Goal: Information Seeking & Learning: Learn about a topic

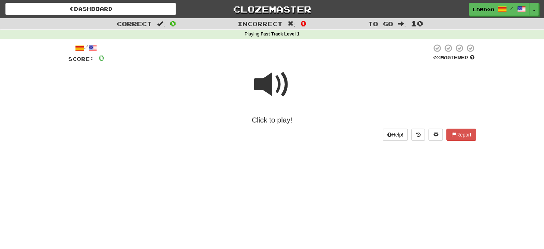
click at [271, 85] on span at bounding box center [272, 85] width 36 height 36
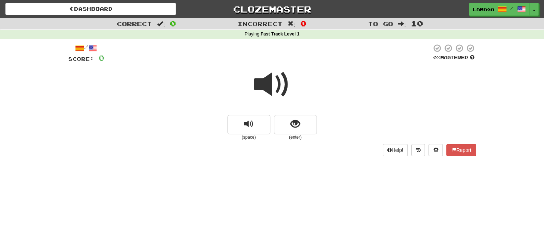
click at [271, 85] on span at bounding box center [272, 85] width 36 height 36
click at [249, 124] on span "replay audio" at bounding box center [249, 124] width 10 height 10
click at [298, 128] on span "show sentence" at bounding box center [295, 124] width 10 height 10
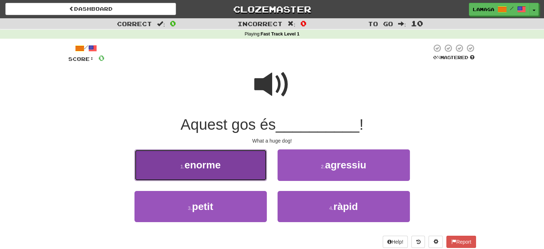
click at [231, 173] on button "1 . enorme" at bounding box center [200, 164] width 132 height 31
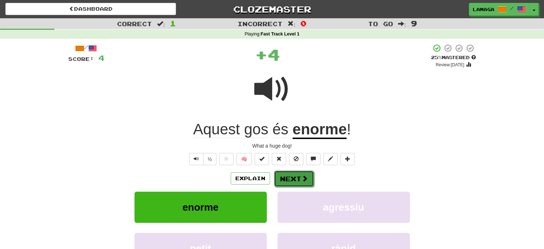
click at [295, 178] on button "Next" at bounding box center [294, 178] width 40 height 16
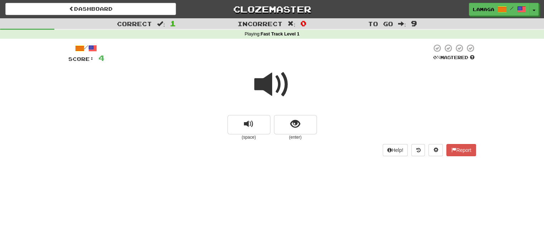
click at [269, 85] on span at bounding box center [272, 85] width 36 height 36
click at [291, 124] on span "show sentence" at bounding box center [295, 124] width 10 height 10
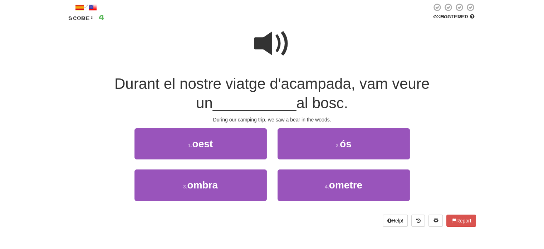
scroll to position [41, 0]
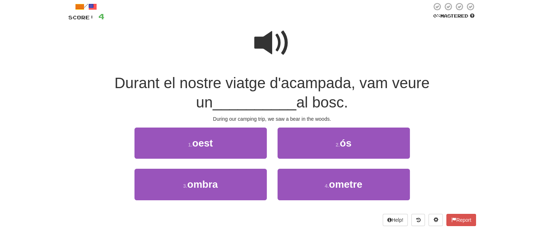
click at [268, 36] on span at bounding box center [272, 43] width 36 height 36
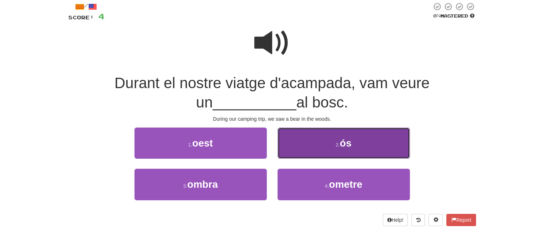
click at [323, 136] on button "2 . ós" at bounding box center [344, 142] width 132 height 31
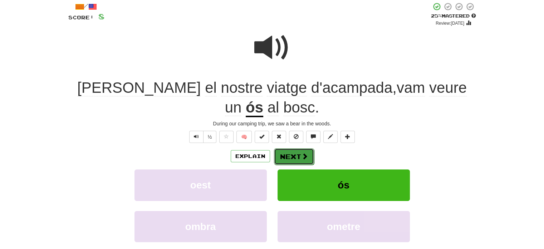
click at [294, 153] on button "Next" at bounding box center [294, 156] width 40 height 16
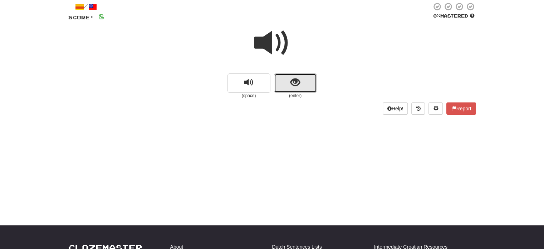
click at [283, 85] on button "show sentence" at bounding box center [295, 82] width 43 height 19
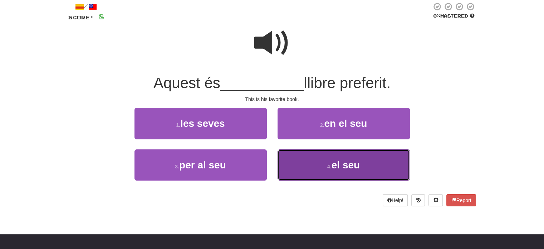
click at [348, 163] on span "el seu" at bounding box center [346, 164] width 28 height 11
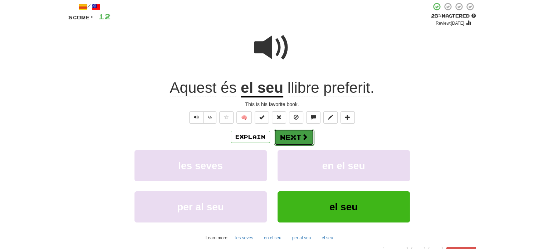
click at [293, 135] on button "Next" at bounding box center [294, 137] width 40 height 16
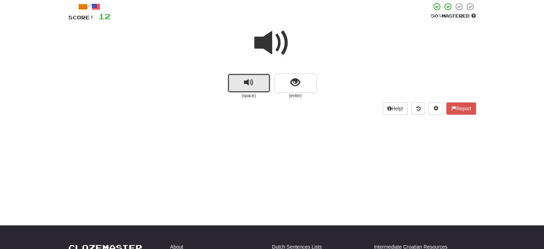
click at [250, 78] on span "replay audio" at bounding box center [249, 83] width 10 height 10
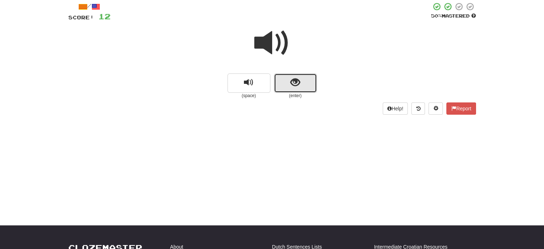
click at [292, 85] on span "show sentence" at bounding box center [295, 83] width 10 height 10
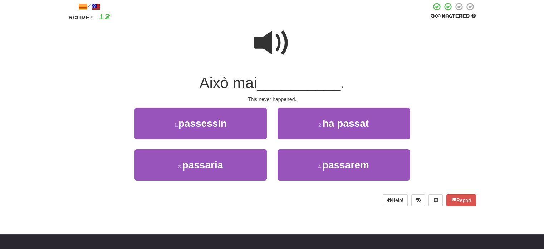
click at [261, 46] on span at bounding box center [272, 43] width 36 height 36
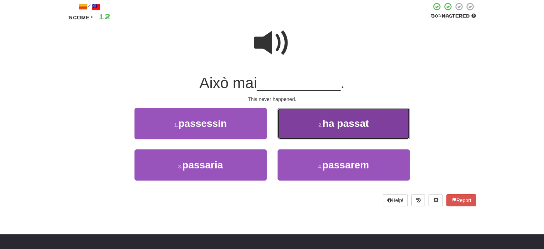
click at [316, 119] on button "2 . ha passat" at bounding box center [344, 123] width 132 height 31
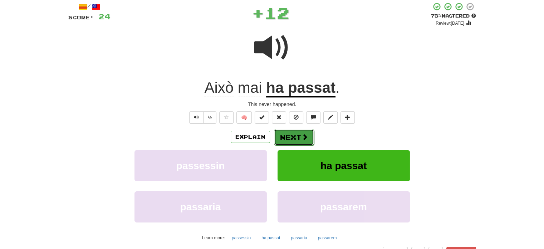
click at [298, 134] on button "Next" at bounding box center [294, 137] width 40 height 16
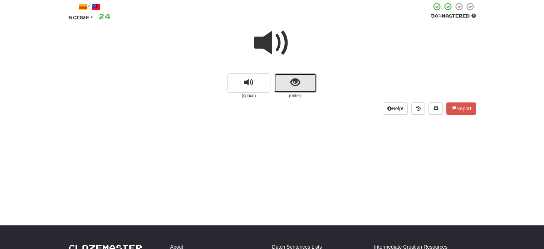
click at [293, 85] on span "show sentence" at bounding box center [295, 83] width 10 height 10
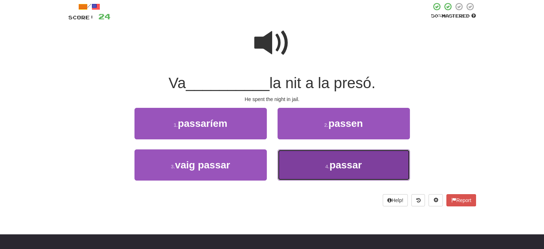
click at [317, 167] on button "4 . passar" at bounding box center [344, 164] width 132 height 31
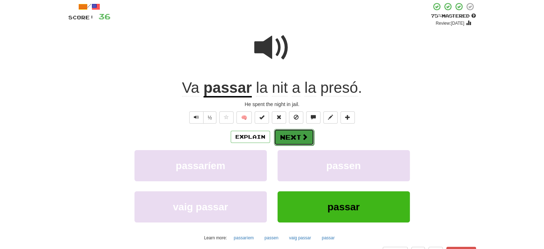
click at [300, 131] on button "Next" at bounding box center [294, 137] width 40 height 16
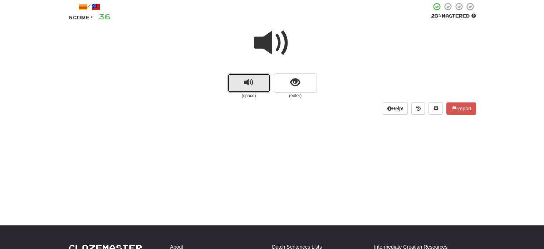
click at [255, 81] on button "replay audio" at bounding box center [248, 82] width 43 height 19
click at [273, 46] on span at bounding box center [272, 43] width 36 height 36
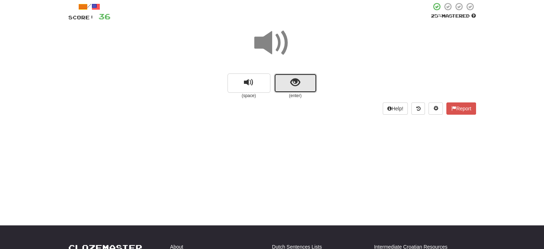
click at [294, 88] on button "show sentence" at bounding box center [295, 82] width 43 height 19
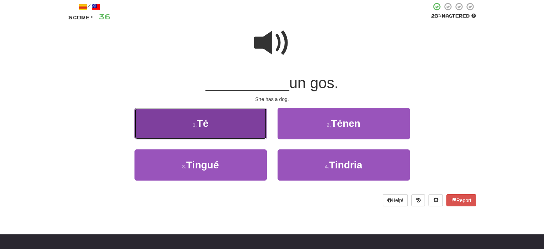
click at [221, 124] on button "1 . Té" at bounding box center [200, 123] width 132 height 31
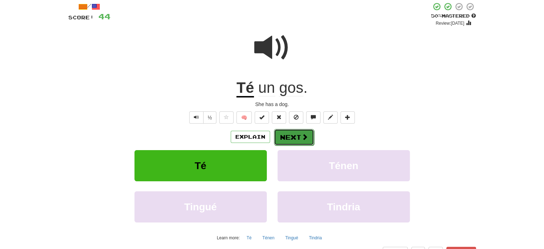
click at [296, 139] on button "Next" at bounding box center [294, 137] width 40 height 16
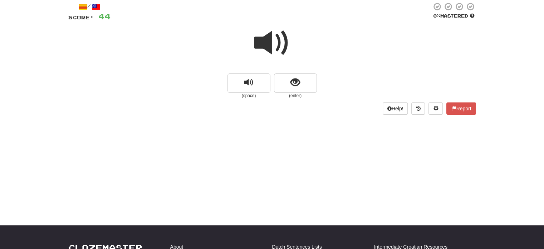
click at [268, 41] on span at bounding box center [272, 43] width 36 height 36
click at [293, 84] on span "show sentence" at bounding box center [295, 83] width 10 height 10
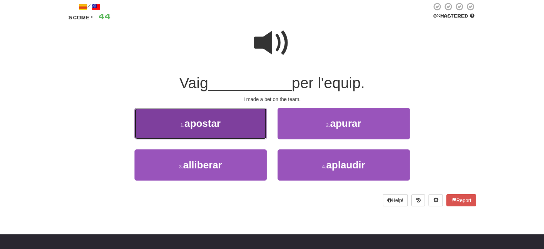
click at [214, 123] on span "apostar" at bounding box center [203, 123] width 36 height 11
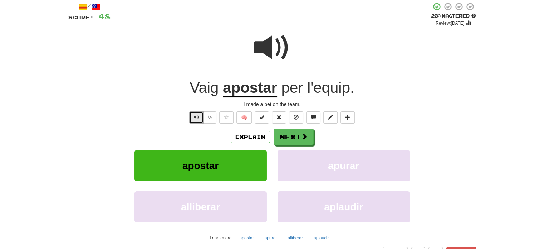
click at [196, 116] on span "Text-to-speech controls" at bounding box center [196, 116] width 5 height 5
click at [285, 137] on button "Next" at bounding box center [294, 137] width 40 height 16
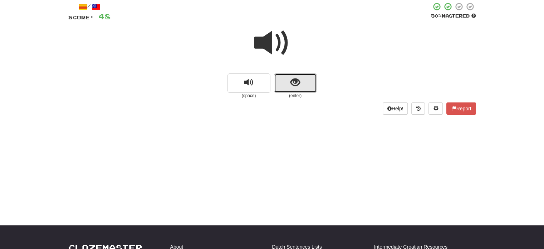
click at [293, 75] on button "show sentence" at bounding box center [295, 82] width 43 height 19
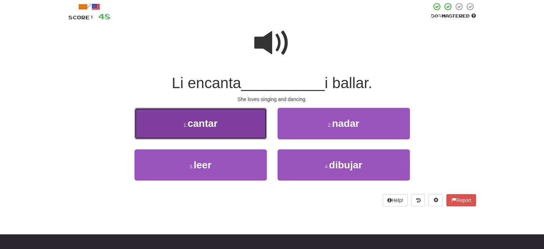
click at [223, 129] on button "1 . cantar" at bounding box center [200, 123] width 132 height 31
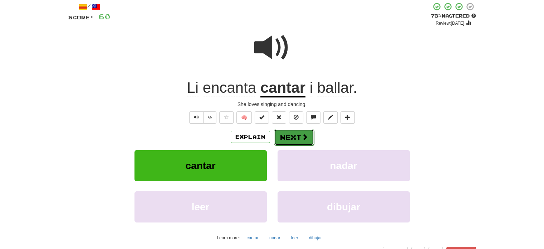
click at [299, 137] on button "Next" at bounding box center [294, 137] width 40 height 16
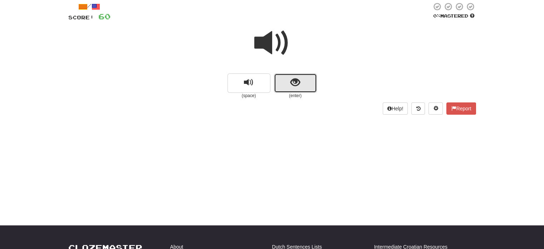
click at [290, 87] on span "show sentence" at bounding box center [295, 83] width 10 height 10
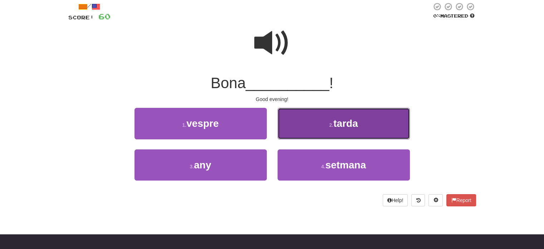
click at [317, 130] on button "2 . tarda" at bounding box center [344, 123] width 132 height 31
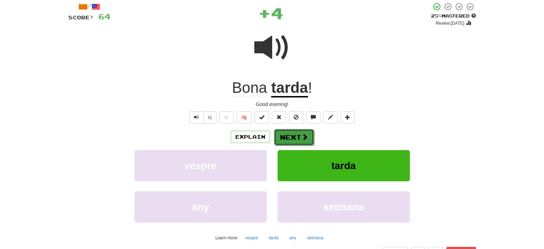
click at [289, 135] on button "Next" at bounding box center [294, 137] width 40 height 16
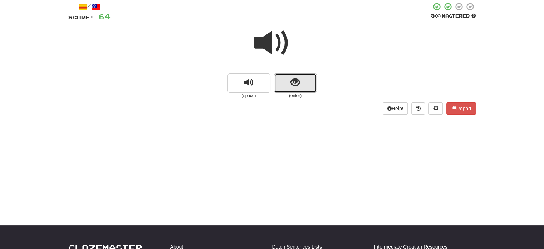
click at [293, 83] on span "show sentence" at bounding box center [295, 83] width 10 height 10
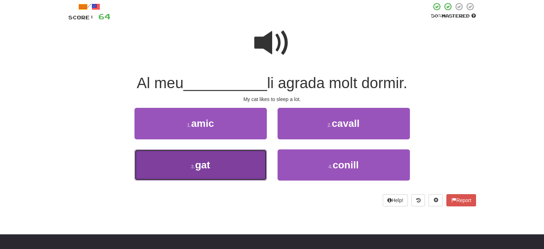
click at [236, 165] on button "3 . gat" at bounding box center [200, 164] width 132 height 31
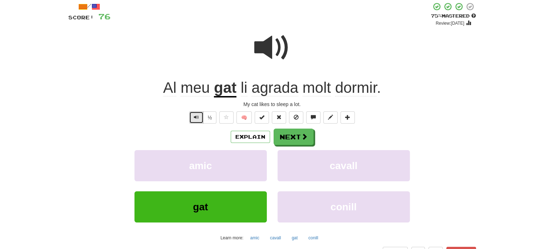
click at [198, 117] on span "Text-to-speech controls" at bounding box center [196, 116] width 5 height 5
click at [291, 137] on button "Next" at bounding box center [294, 137] width 40 height 16
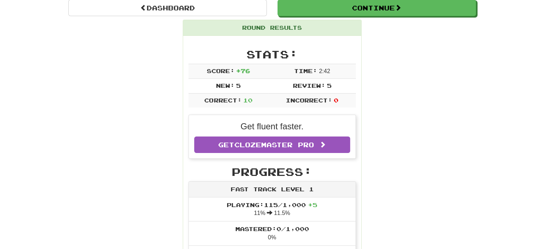
scroll to position [73, 0]
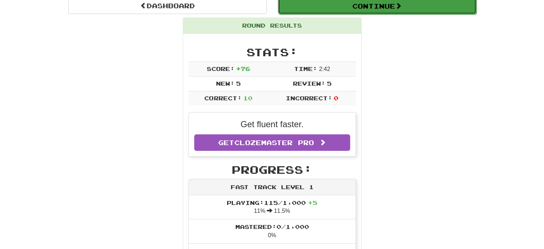
click at [378, 5] on button "Continue" at bounding box center [377, 6] width 198 height 16
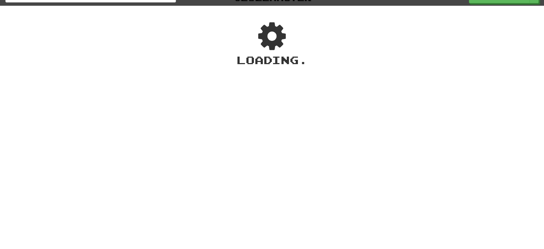
scroll to position [14, 0]
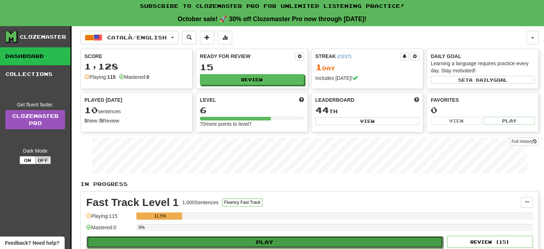
click at [324, 237] on button "Play" at bounding box center [265, 242] width 357 height 12
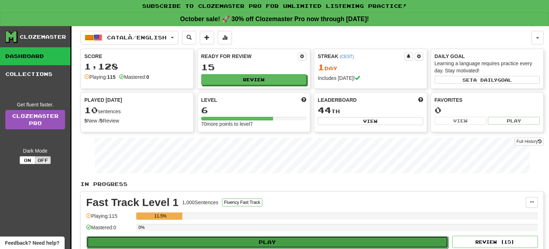
select select "**"
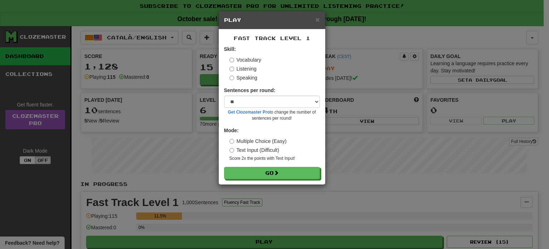
click at [239, 75] on label "Speaking" at bounding box center [244, 77] width 28 height 7
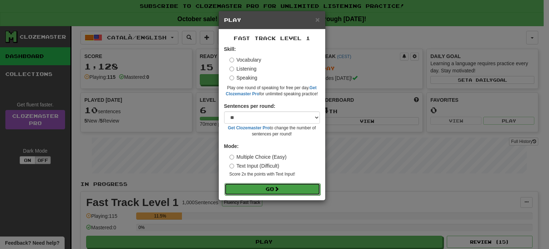
click at [275, 188] on button "Go" at bounding box center [273, 189] width 96 height 12
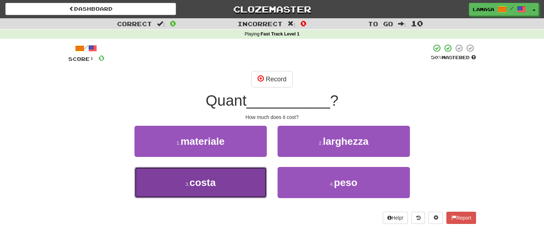
click at [207, 183] on span "costa" at bounding box center [203, 182] width 26 height 11
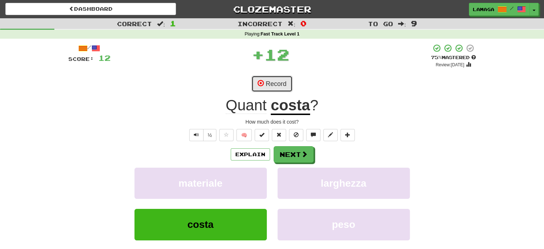
click at [276, 84] on button "Record" at bounding box center [271, 83] width 41 height 16
click at [272, 88] on button "Record" at bounding box center [271, 83] width 41 height 16
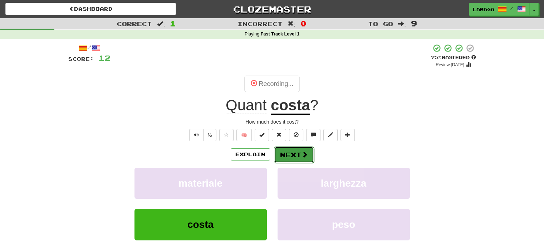
click at [283, 155] on button "Next" at bounding box center [294, 154] width 40 height 16
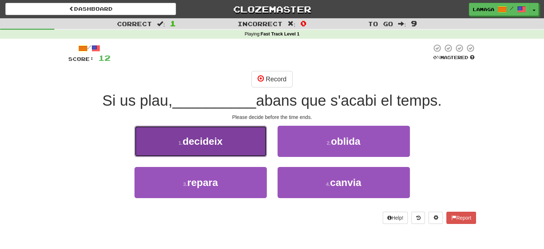
click at [190, 134] on button "1 . decideix" at bounding box center [200, 141] width 132 height 31
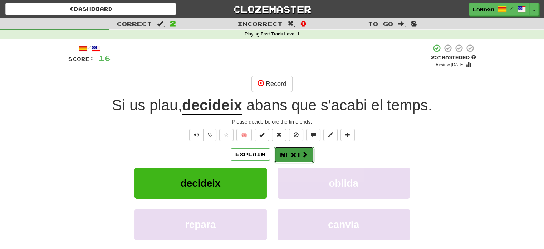
click at [290, 154] on button "Next" at bounding box center [294, 154] width 40 height 16
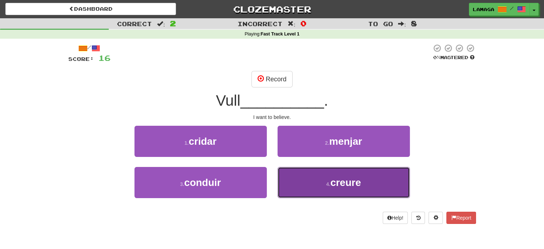
click at [305, 188] on button "4 . creure" at bounding box center [344, 182] width 132 height 31
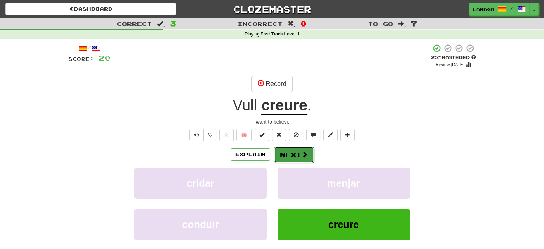
click at [290, 158] on button "Next" at bounding box center [294, 154] width 40 height 16
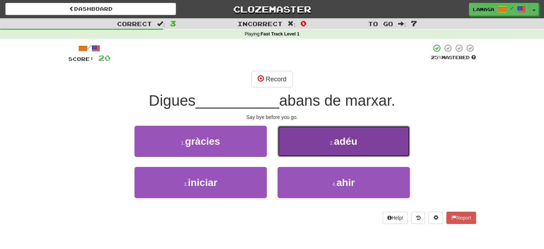
click at [332, 141] on small "2 ." at bounding box center [332, 143] width 4 height 6
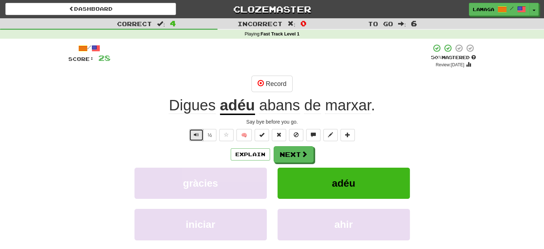
click at [199, 133] on button "Text-to-speech controls" at bounding box center [196, 135] width 14 height 12
click at [277, 107] on span "abans" at bounding box center [279, 105] width 41 height 17
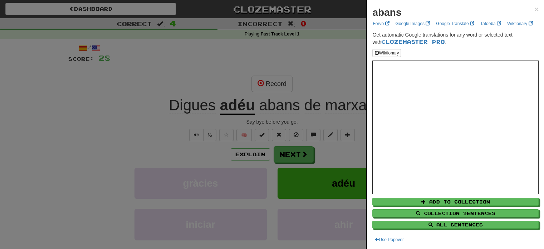
click at [201, 58] on div at bounding box center [272, 124] width 544 height 249
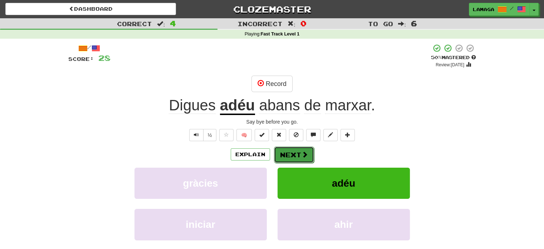
click at [287, 154] on button "Next" at bounding box center [294, 154] width 40 height 16
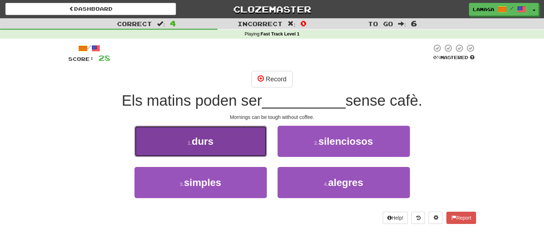
click at [233, 142] on button "1 . durs" at bounding box center [200, 141] width 132 height 31
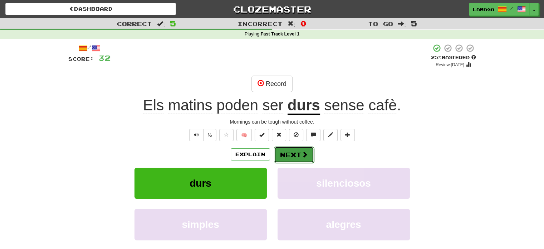
click at [298, 153] on button "Next" at bounding box center [294, 154] width 40 height 16
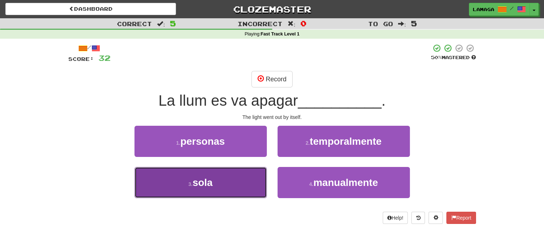
click at [236, 183] on button "3 . sola" at bounding box center [200, 182] width 132 height 31
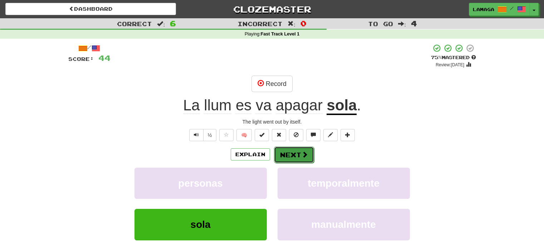
click at [290, 154] on button "Next" at bounding box center [294, 154] width 40 height 16
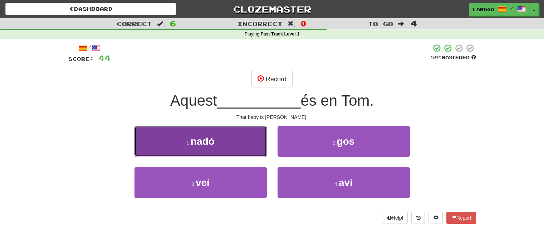
click at [241, 145] on button "1 . nadó" at bounding box center [200, 141] width 132 height 31
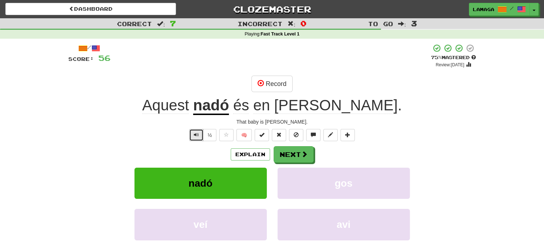
click at [194, 134] on span "Text-to-speech controls" at bounding box center [196, 134] width 5 height 5
click at [296, 157] on button "Next" at bounding box center [294, 154] width 40 height 16
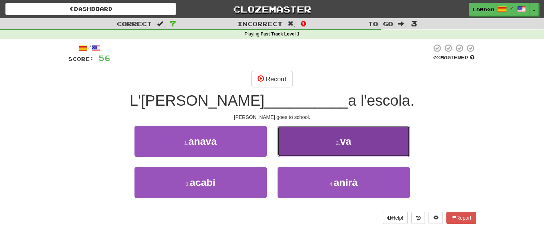
click at [342, 136] on span "va" at bounding box center [345, 141] width 11 height 11
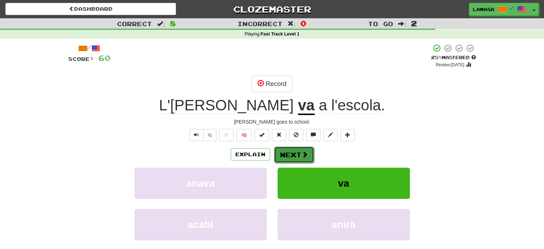
click at [291, 157] on button "Next" at bounding box center [294, 154] width 40 height 16
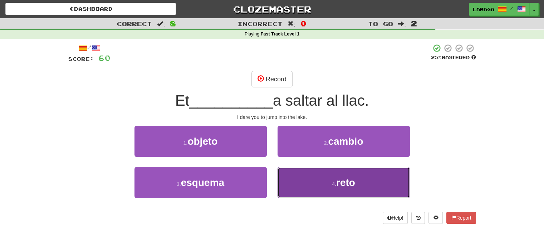
click at [355, 174] on button "4 . reto" at bounding box center [344, 182] width 132 height 31
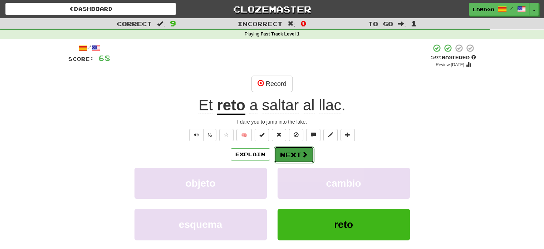
click at [290, 153] on button "Next" at bounding box center [294, 154] width 40 height 16
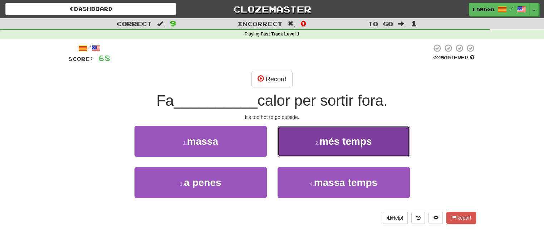
click at [351, 145] on span "més temps" at bounding box center [345, 141] width 52 height 11
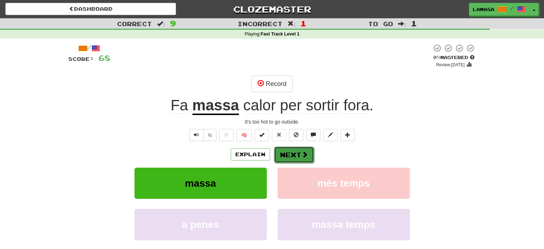
click at [299, 154] on button "Next" at bounding box center [294, 154] width 40 height 16
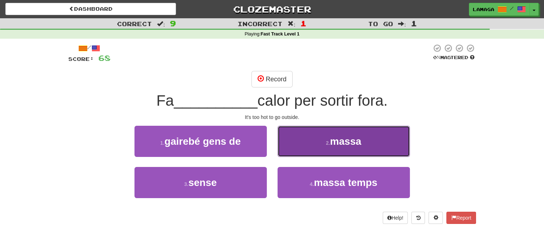
click at [336, 144] on span "massa" at bounding box center [345, 141] width 31 height 11
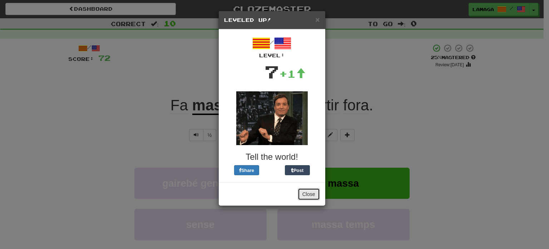
click at [311, 190] on button "Close" at bounding box center [309, 194] width 22 height 12
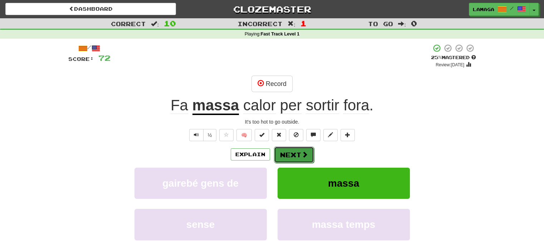
click at [283, 152] on button "Next" at bounding box center [294, 154] width 40 height 16
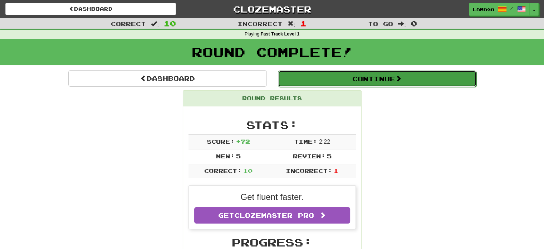
click at [428, 77] on button "Continue" at bounding box center [377, 78] width 198 height 16
